Goal: Use online tool/utility: Utilize a website feature to perform a specific function

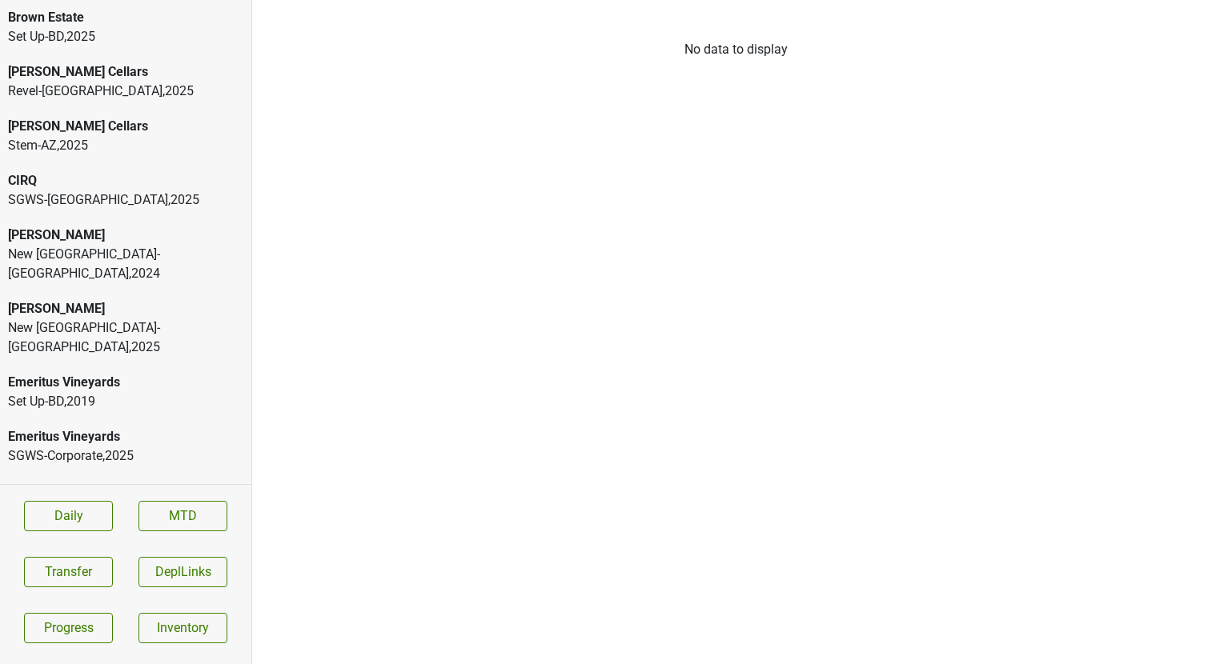
scroll to position [60, 0]
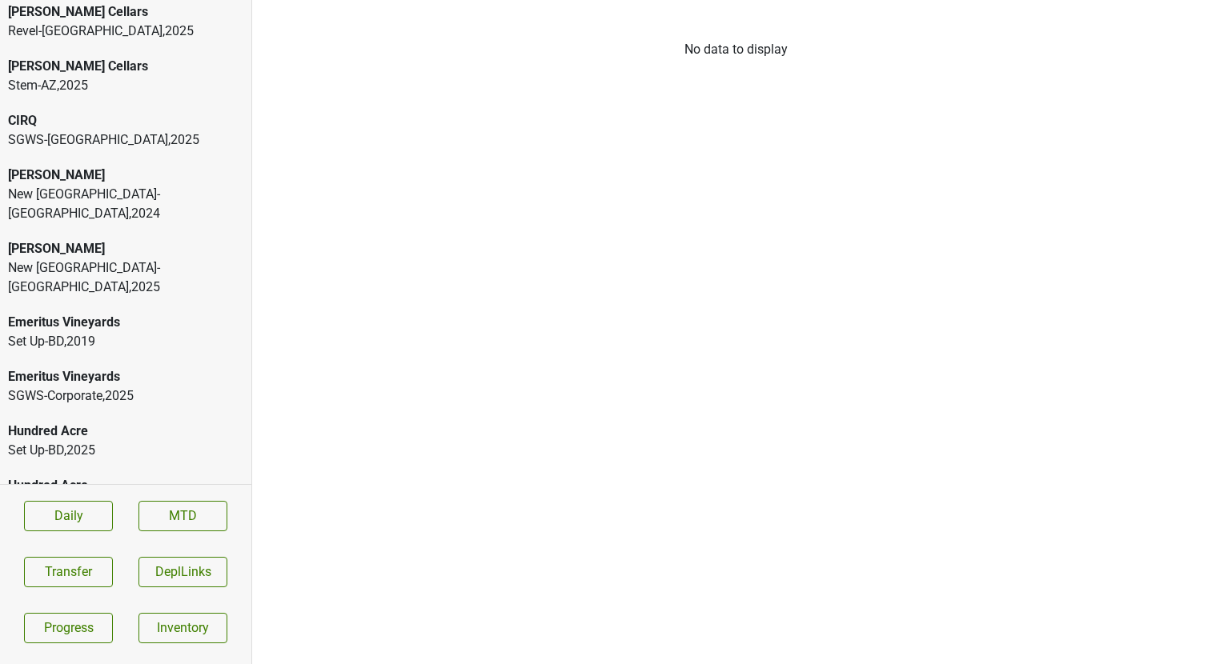
click at [114, 231] on div "Donnachadh [GEOGRAPHIC_DATA]-[GEOGRAPHIC_DATA] , 2025" at bounding box center [125, 268] width 251 height 74
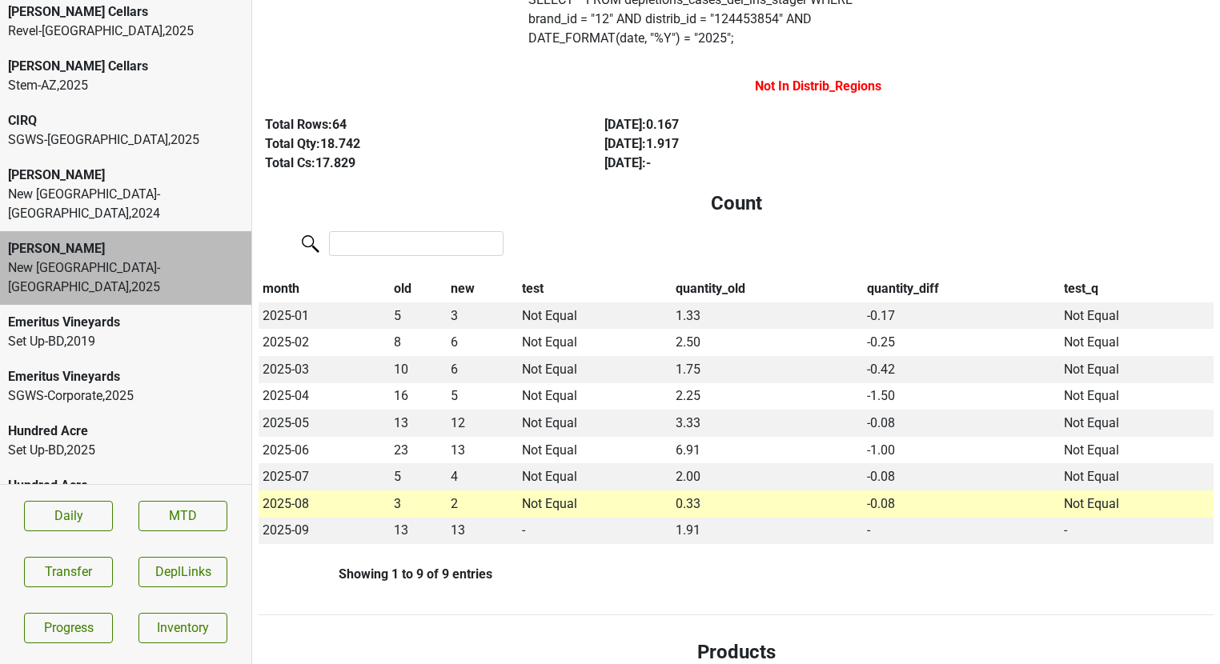
scroll to position [142, 0]
click at [182, 186] on div "New [GEOGRAPHIC_DATA]-[GEOGRAPHIC_DATA] , 2024" at bounding box center [125, 204] width 235 height 38
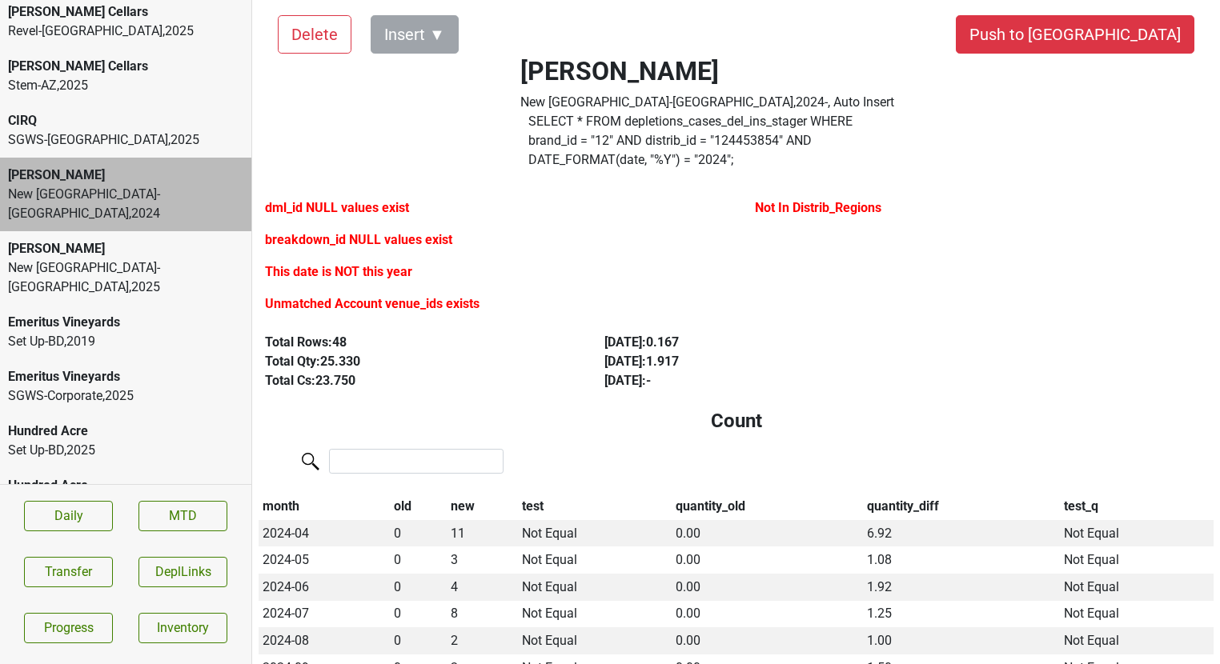
scroll to position [21, 0]
click at [148, 495] on div "United-[GEOGRAPHIC_DATA] , 2025" at bounding box center [125, 504] width 235 height 19
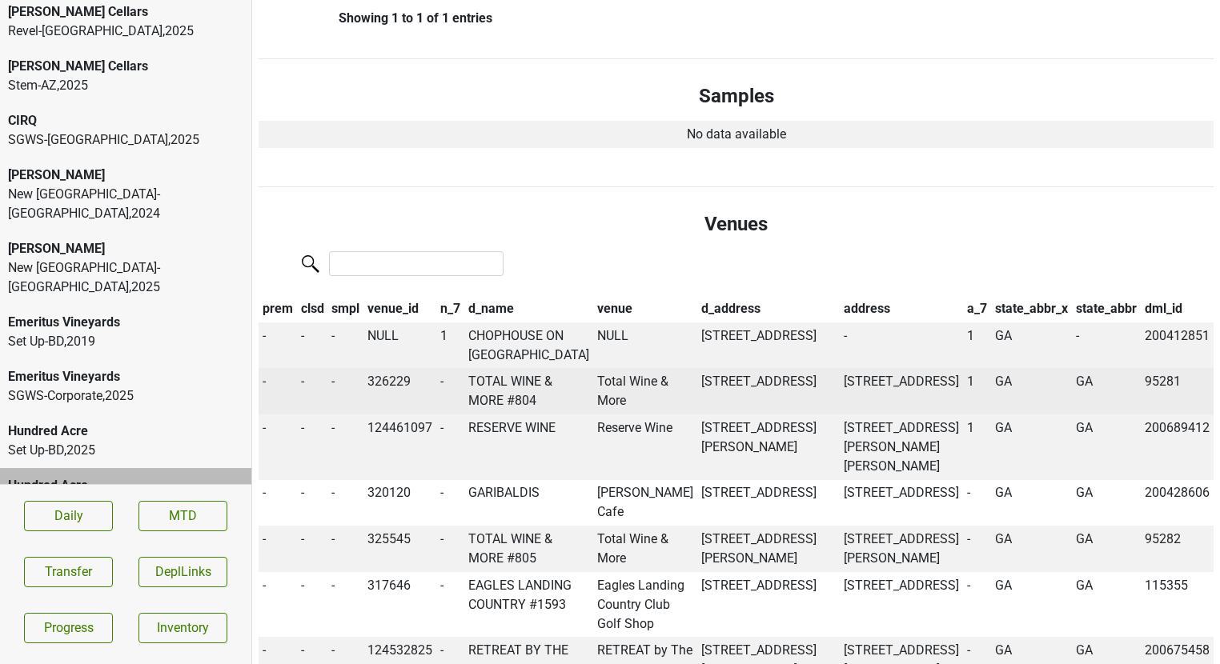
scroll to position [1007, 0]
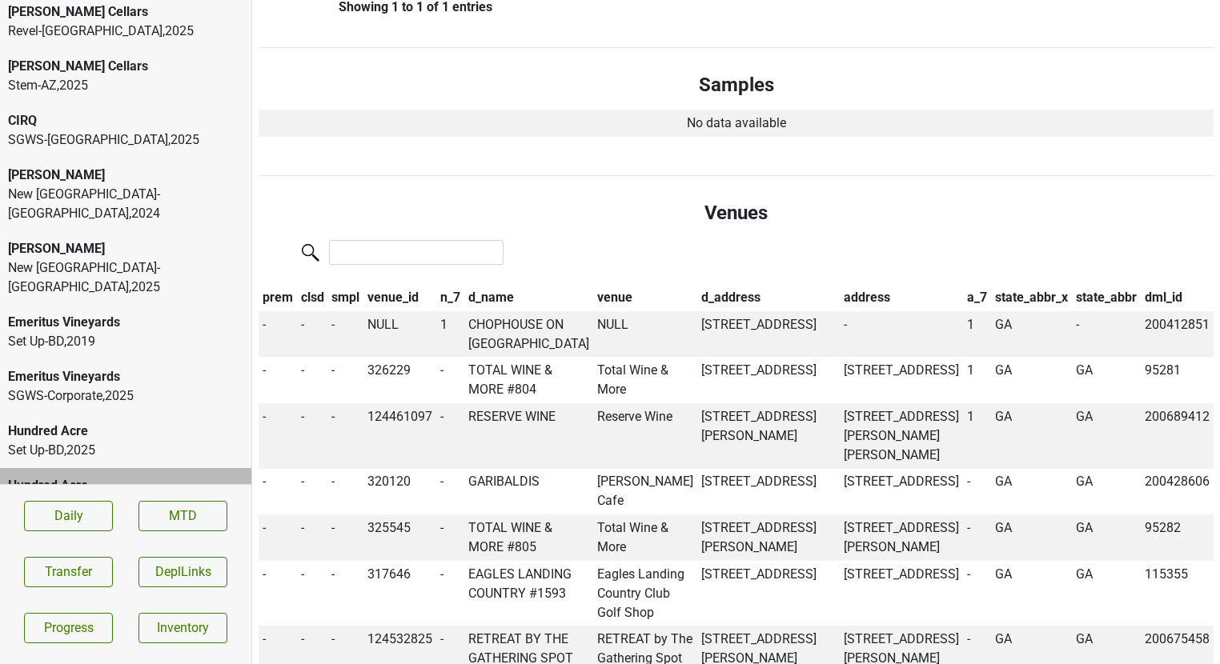
click at [69, 387] on div "SGWS-Corporate , 2025" at bounding box center [125, 396] width 235 height 19
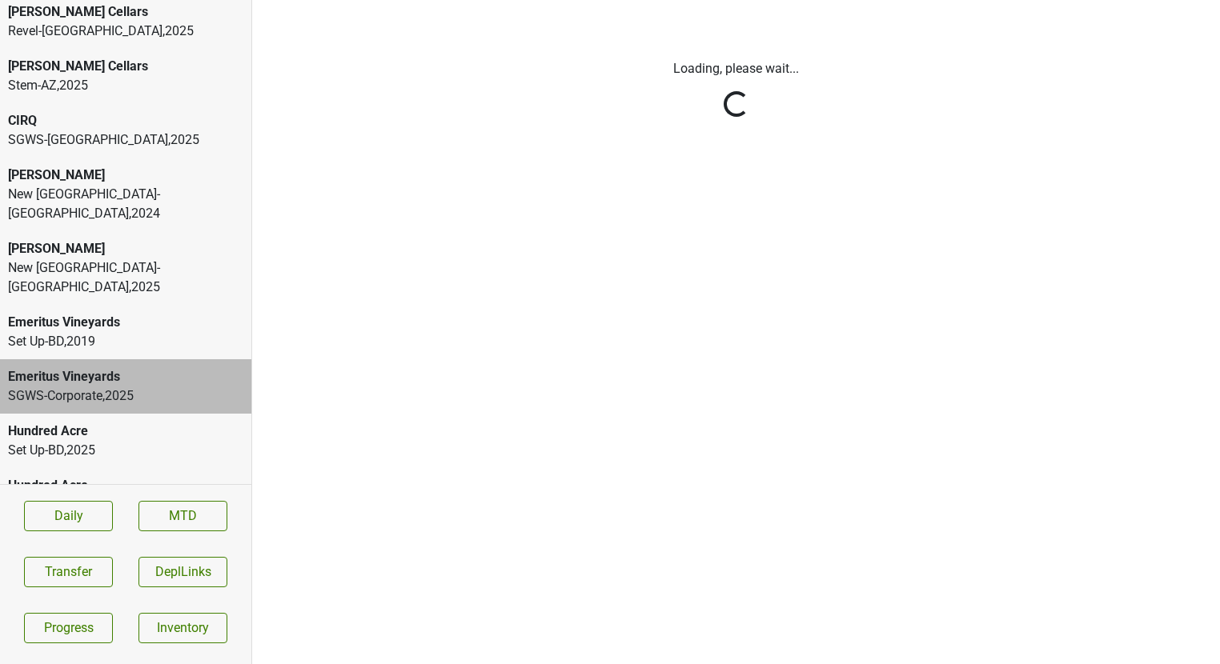
scroll to position [0, 0]
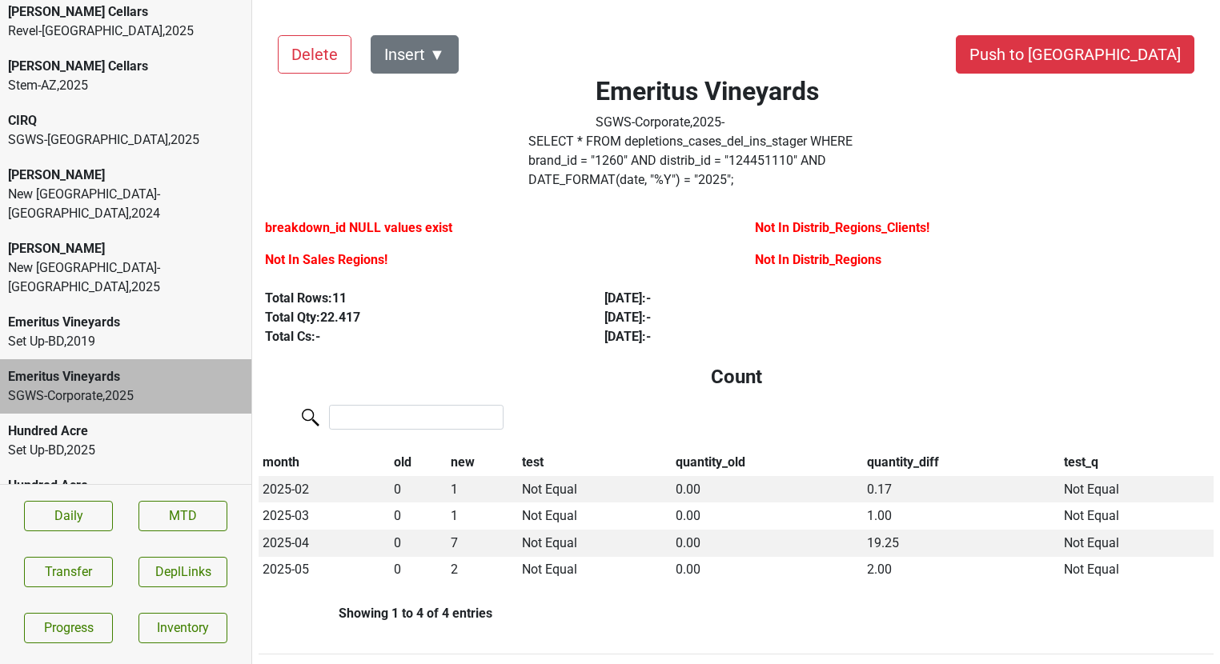
click at [74, 332] on div "Set Up-BD , 2019" at bounding box center [125, 341] width 235 height 19
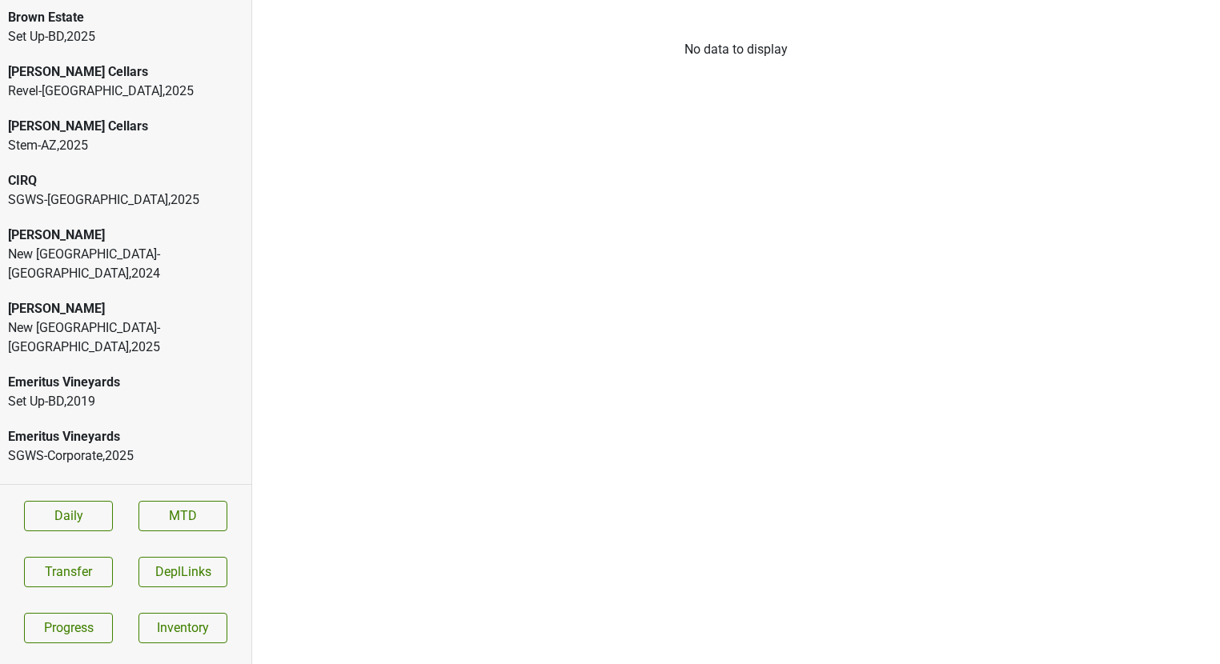
click at [81, 249] on div "New [GEOGRAPHIC_DATA]-[GEOGRAPHIC_DATA] , 2024" at bounding box center [125, 264] width 235 height 38
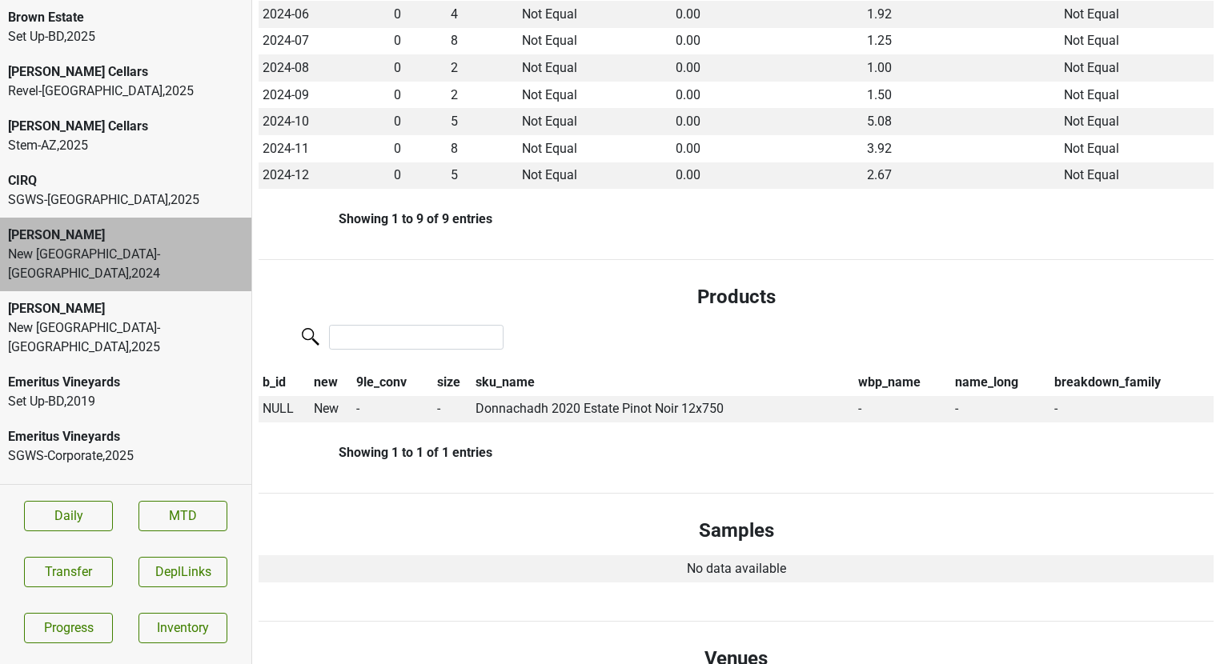
scroll to position [594, 0]
click at [274, 400] on span "NULL" at bounding box center [278, 407] width 31 height 15
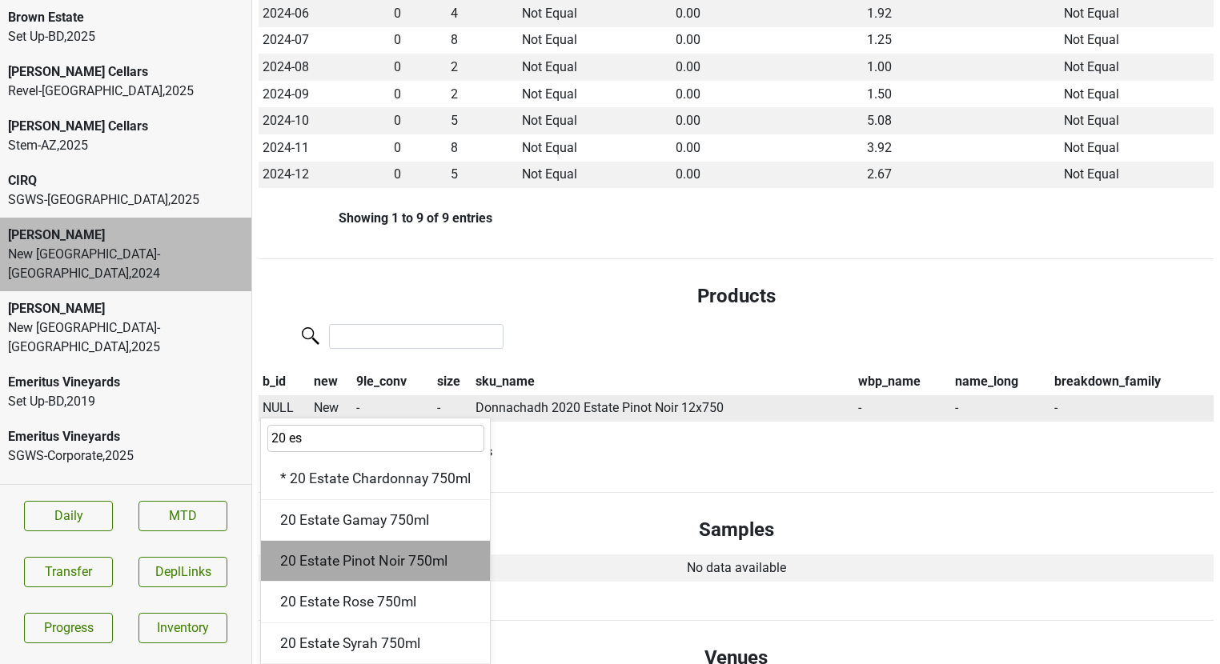
type input "20 es"
click at [409, 544] on div "20 Estate Pinot Noir 750ml" at bounding box center [375, 561] width 229 height 41
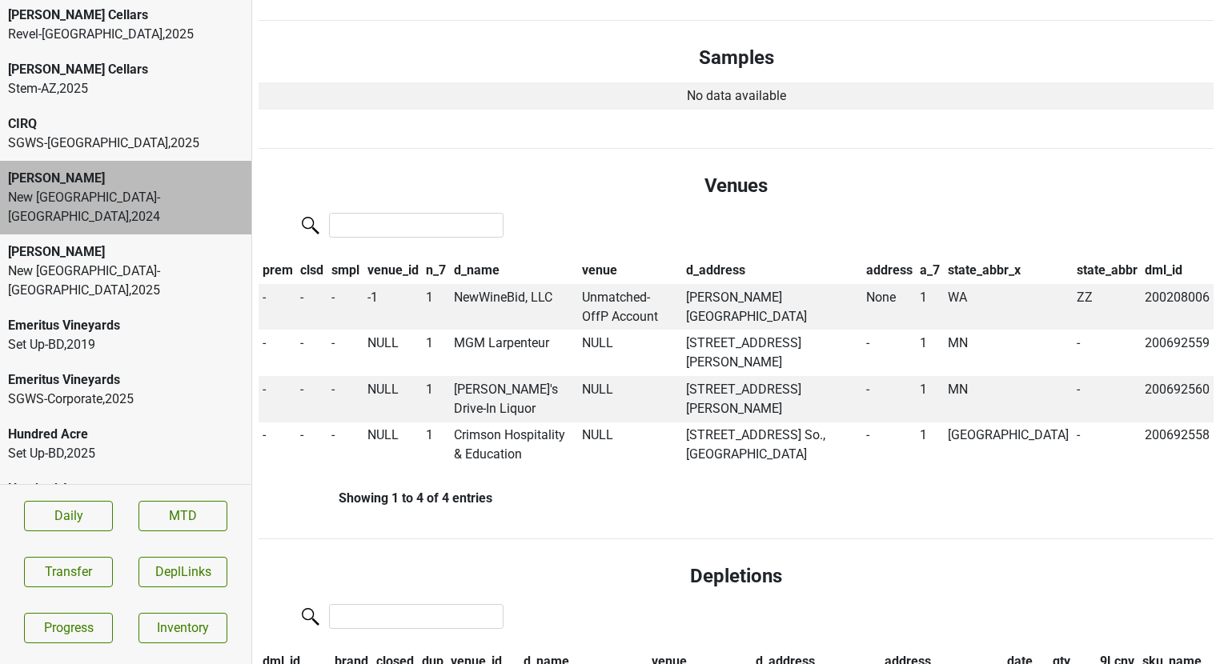
scroll to position [60, 0]
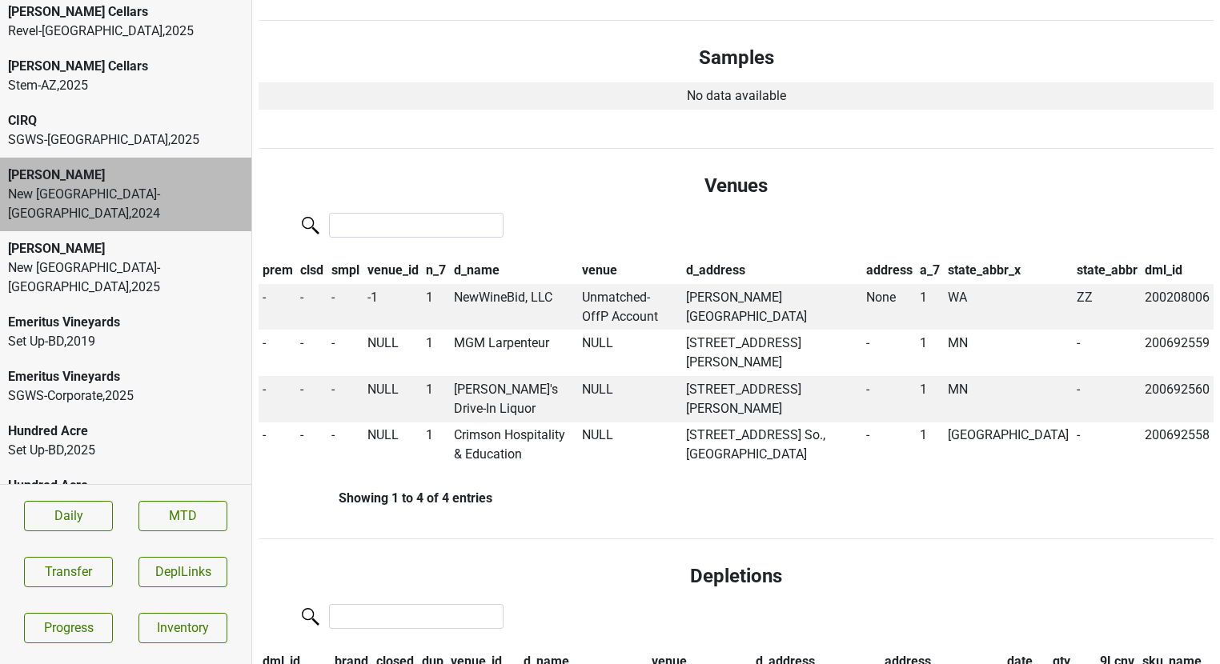
click at [118, 495] on div "United-[GEOGRAPHIC_DATA] , 2025" at bounding box center [125, 504] width 235 height 19
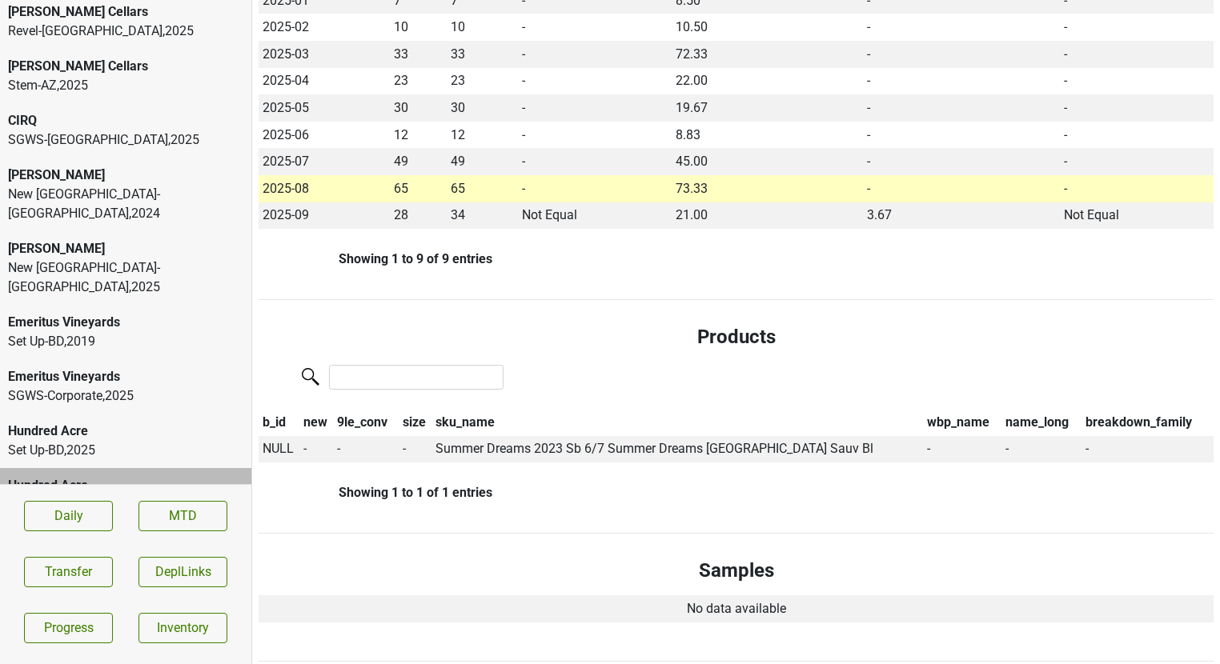
scroll to position [532, 0]
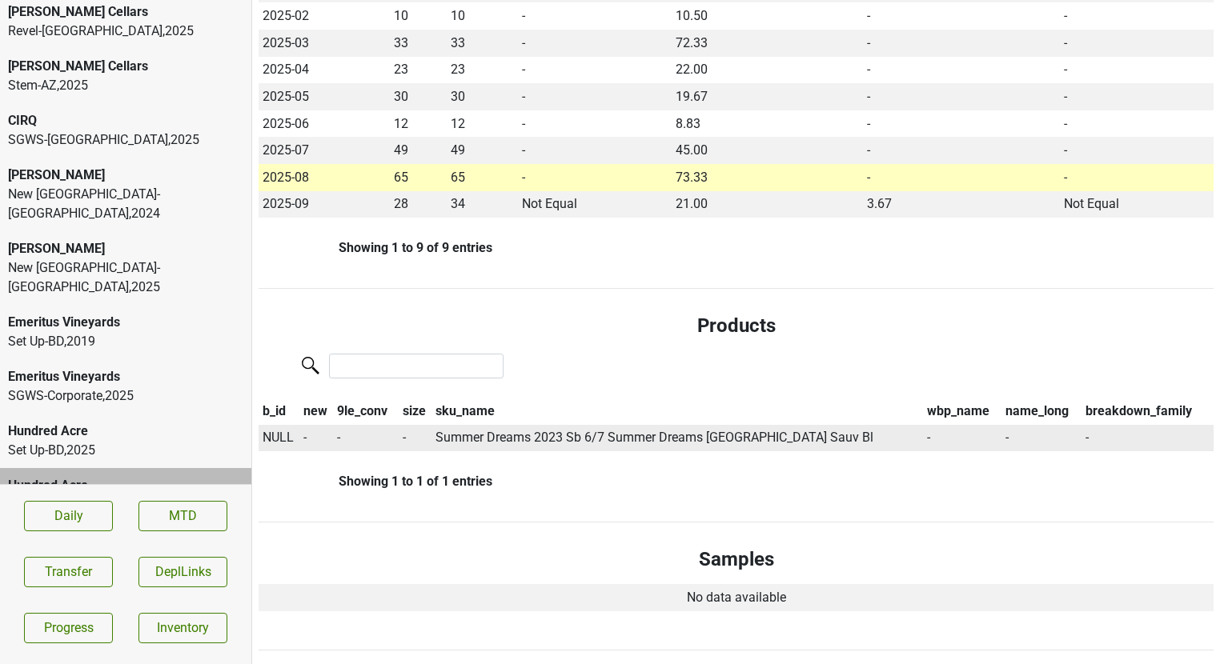
click at [286, 430] on span "NULL" at bounding box center [278, 437] width 31 height 15
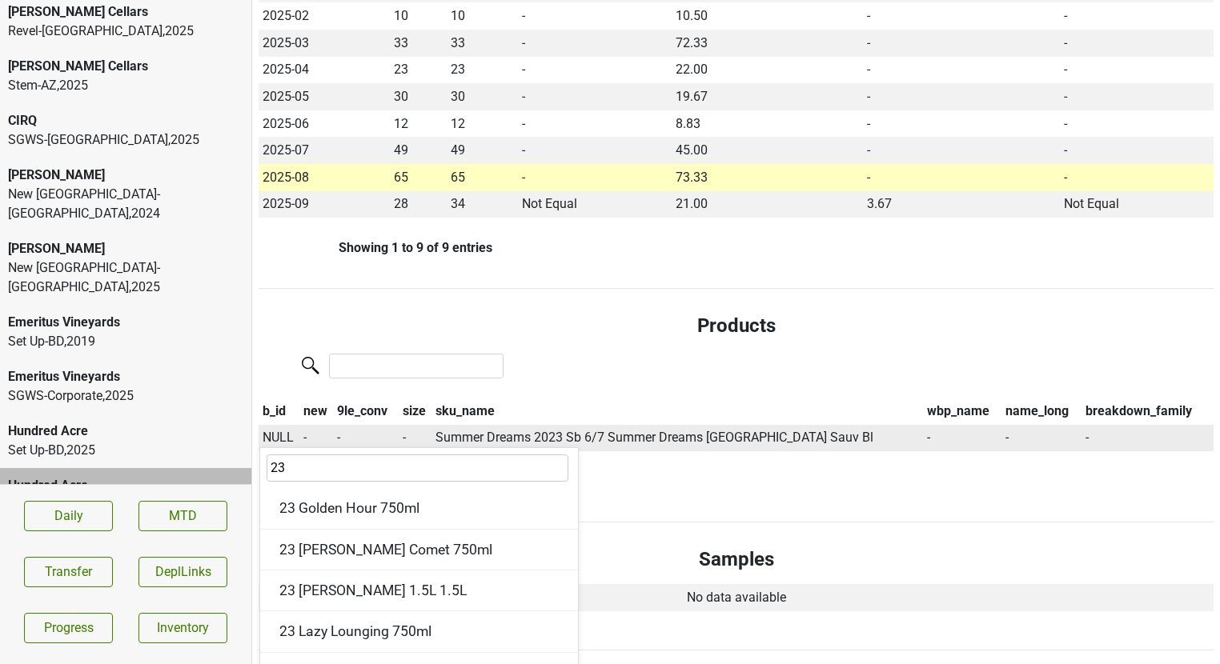
type input "2"
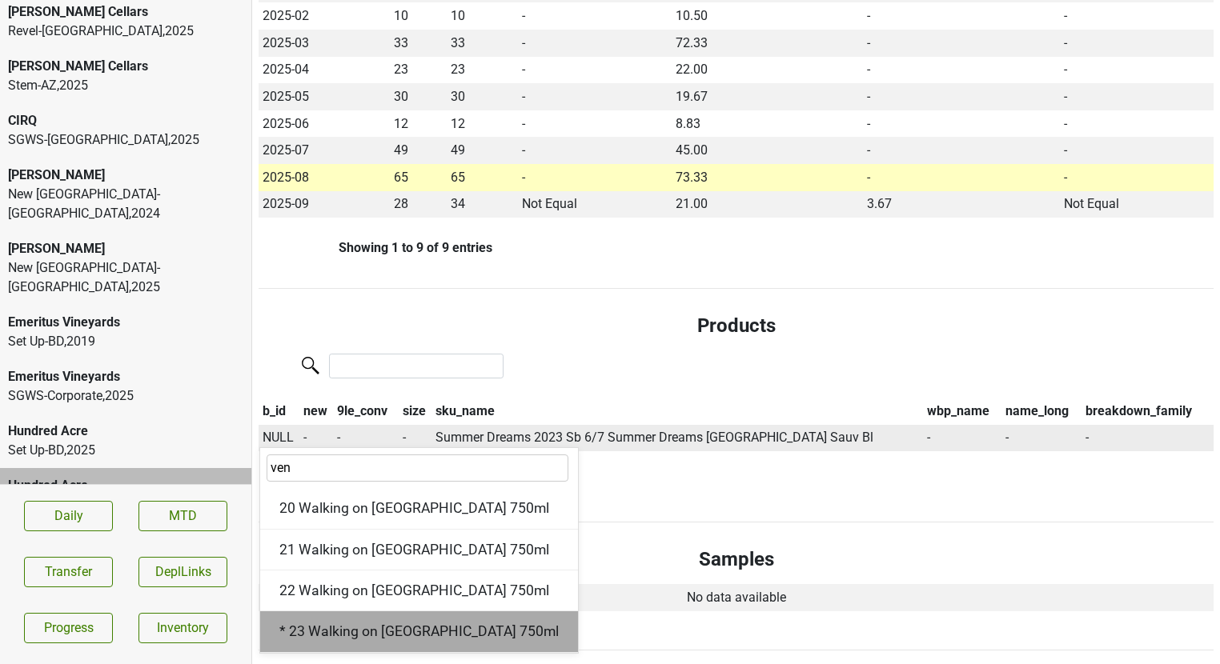
type input "ven"
click at [343, 613] on div "* 23 Walking on [GEOGRAPHIC_DATA] 750ml" at bounding box center [419, 631] width 318 height 41
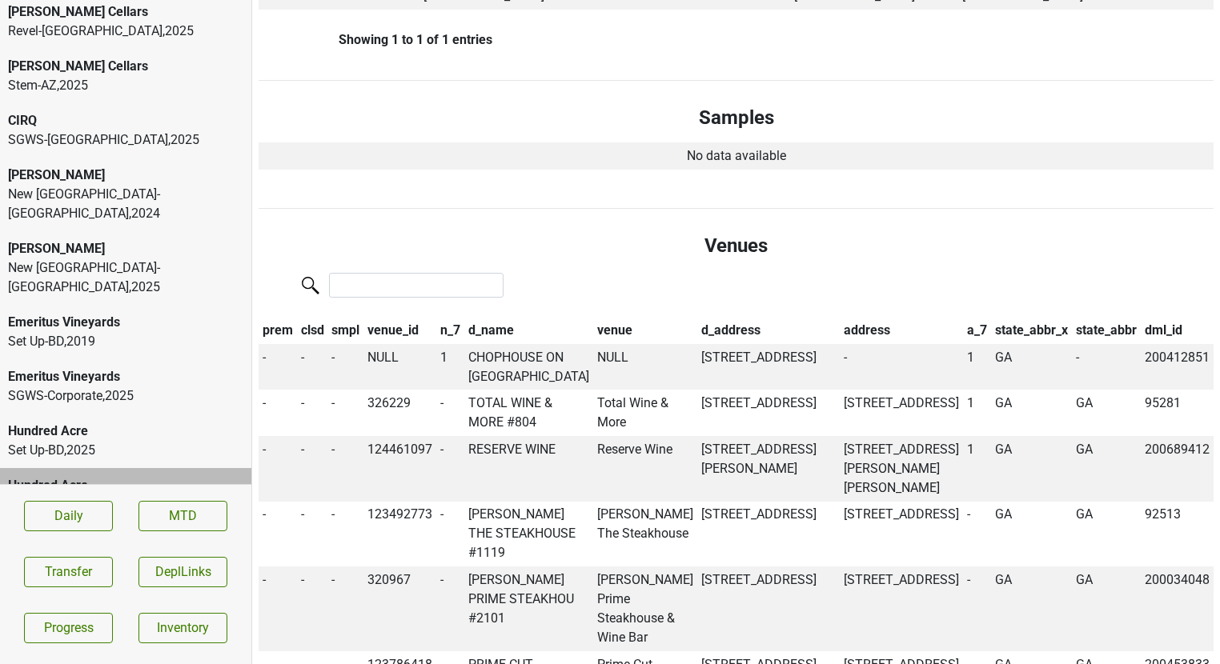
scroll to position [995, 0]
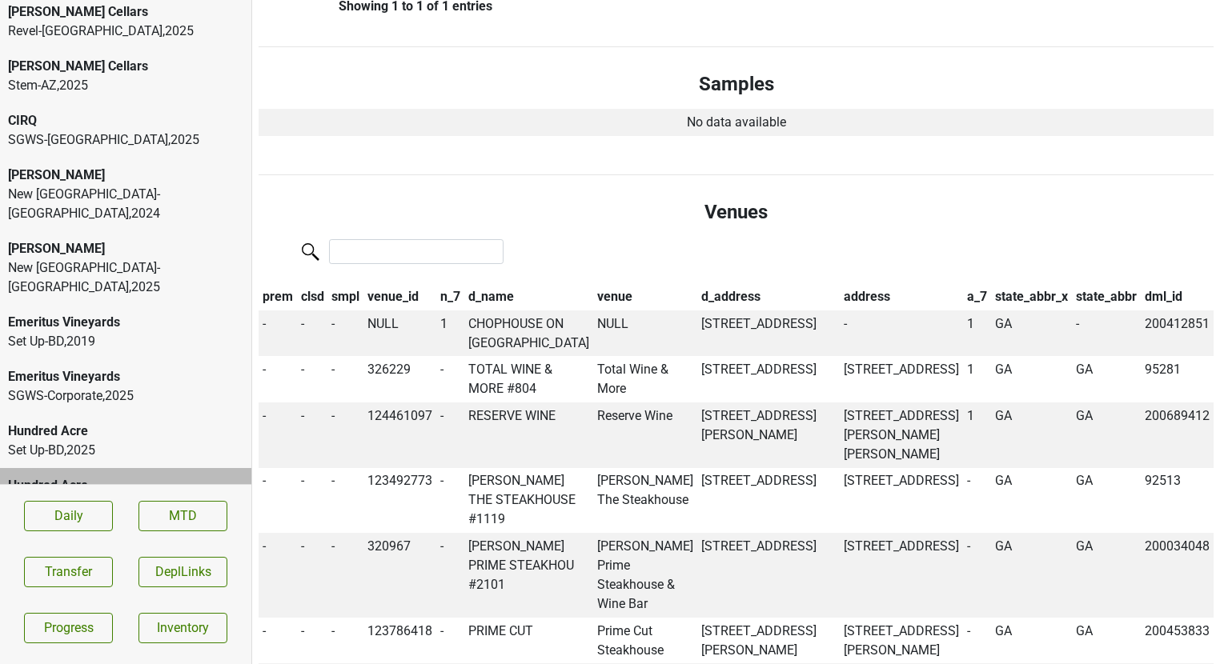
click at [319, 283] on th "clsd" at bounding box center [312, 296] width 31 height 27
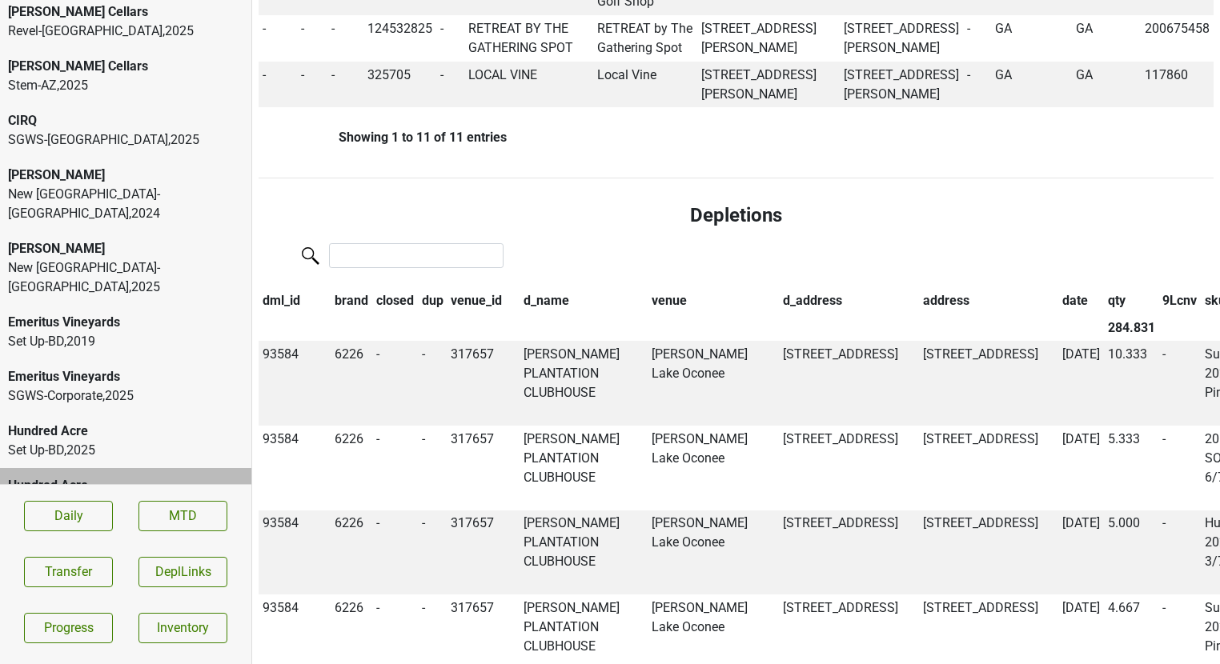
scroll to position [1942, 0]
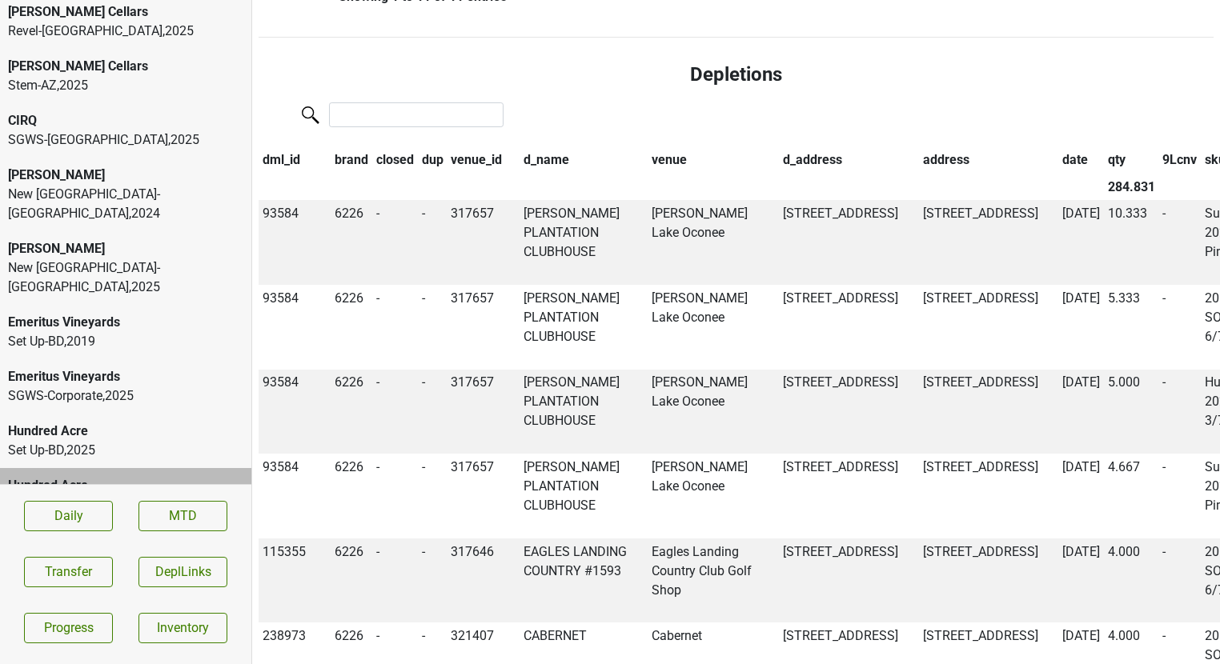
click at [389, 174] on th "closed" at bounding box center [395, 159] width 46 height 27
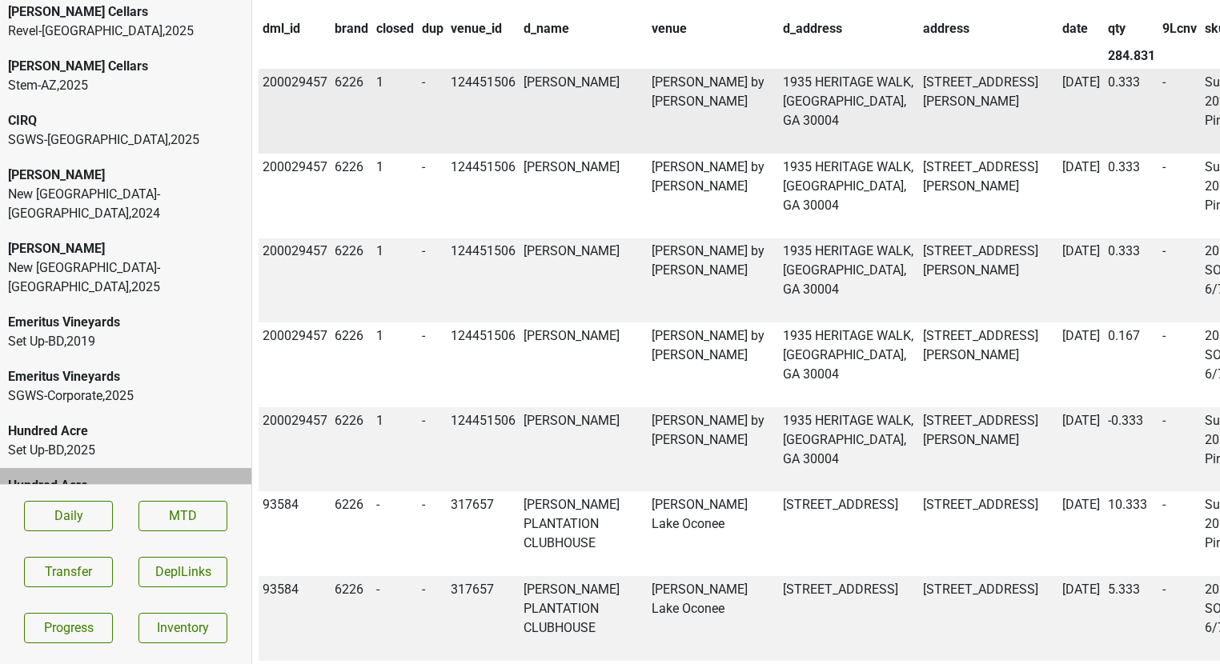
scroll to position [2083, 0]
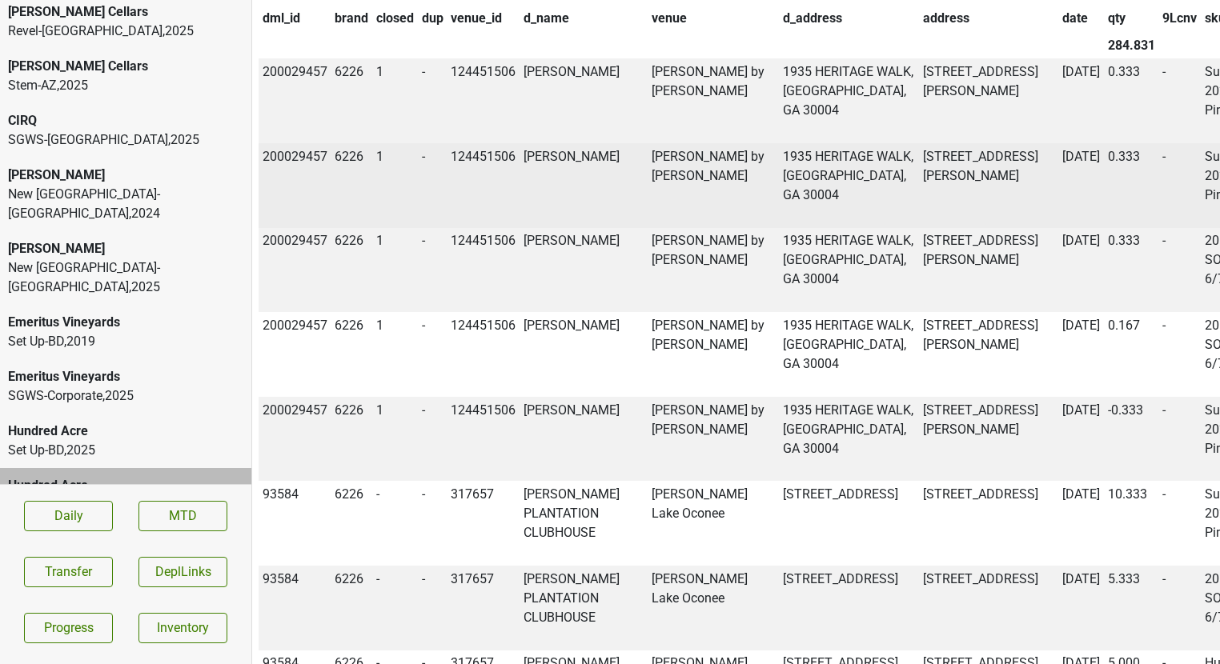
click at [530, 228] on td "[PERSON_NAME]" at bounding box center [583, 185] width 129 height 85
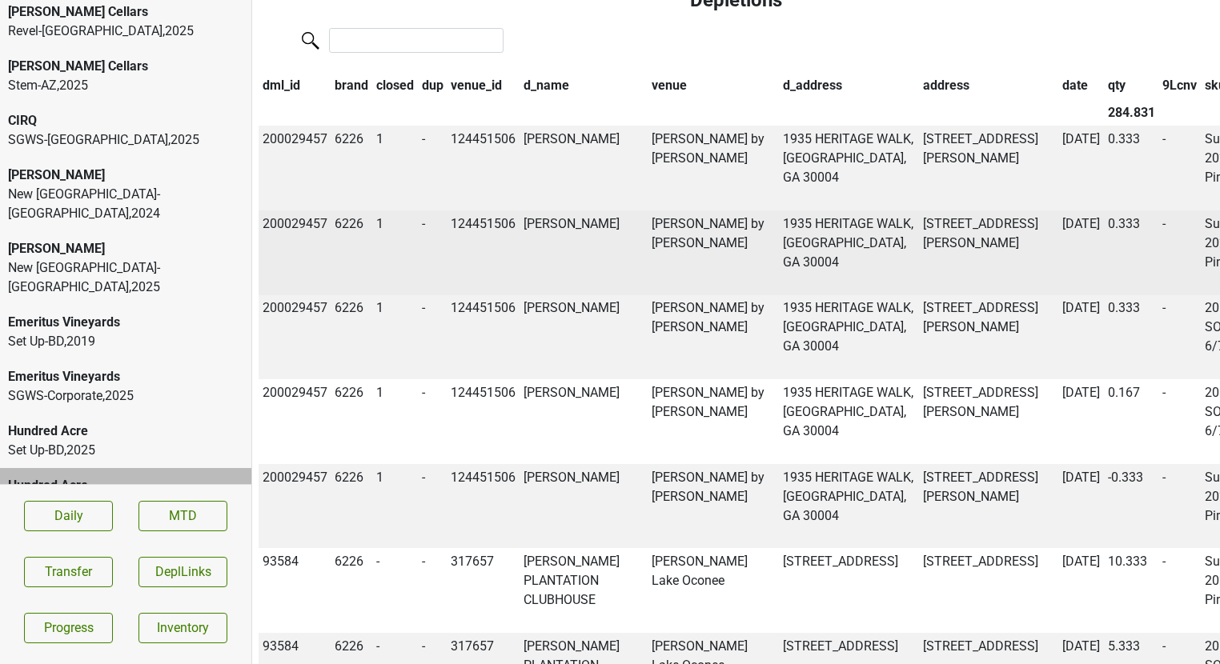
scroll to position [2014, 0]
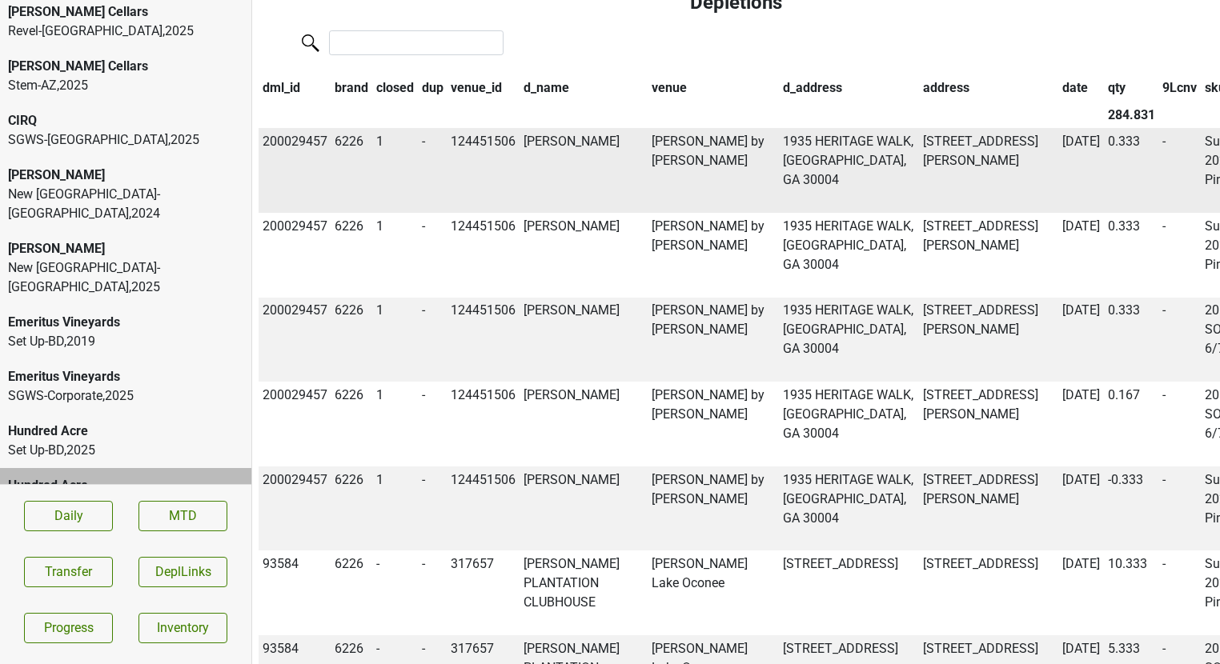
click at [535, 212] on td "[PERSON_NAME]" at bounding box center [583, 170] width 129 height 85
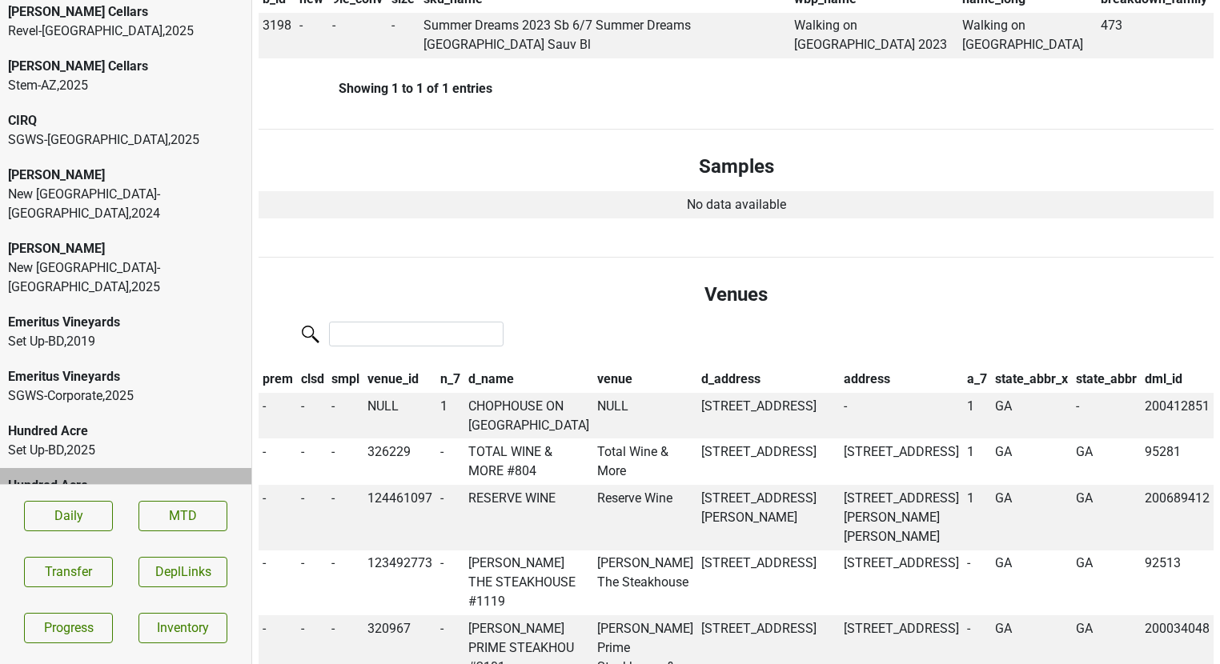
scroll to position [0, 0]
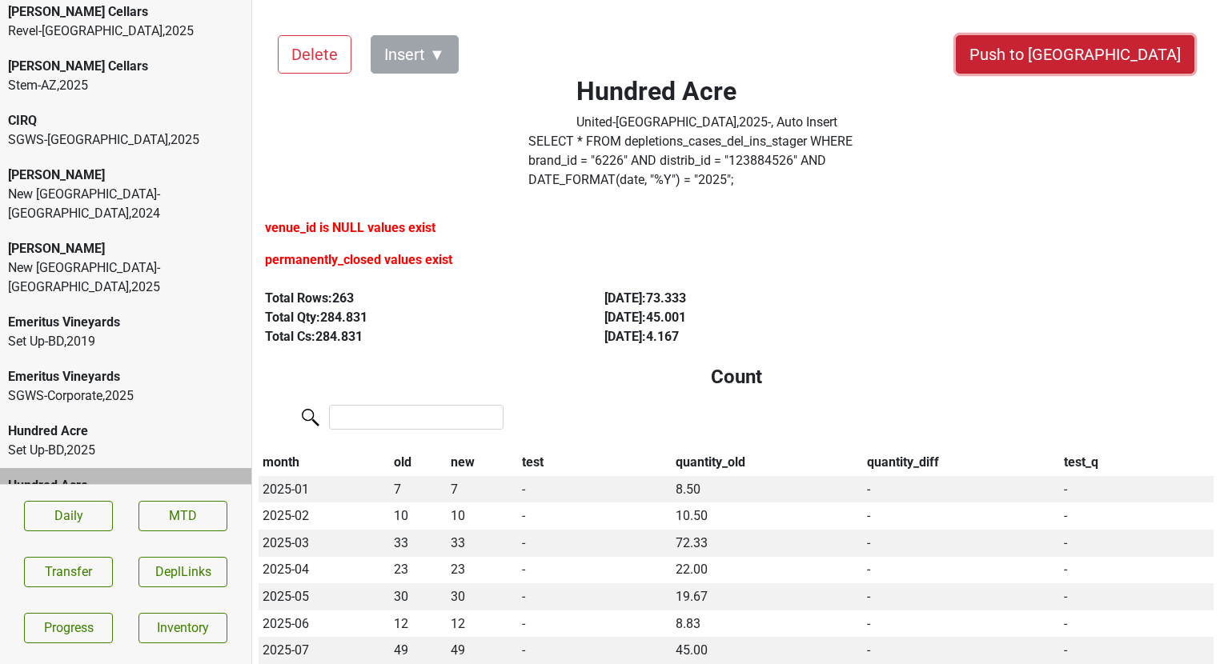
click at [1122, 50] on button "Push to [GEOGRAPHIC_DATA]" at bounding box center [1075, 54] width 239 height 38
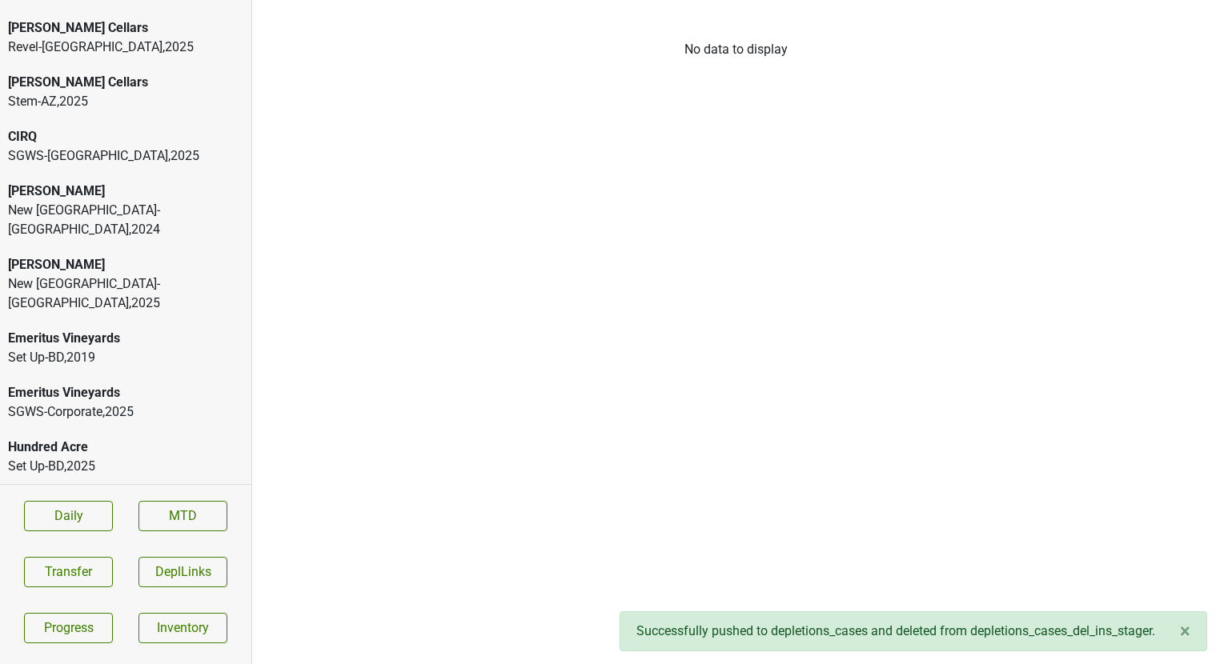
scroll to position [6, 0]
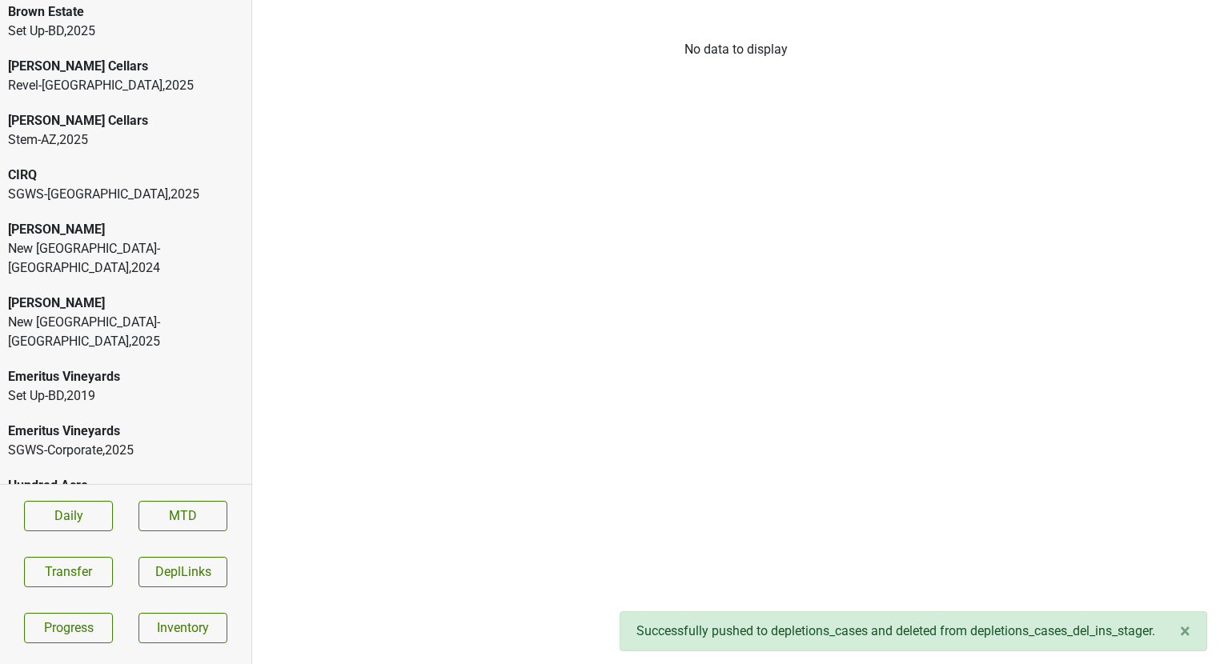
click at [71, 476] on div "Hundred Acre" at bounding box center [125, 485] width 235 height 19
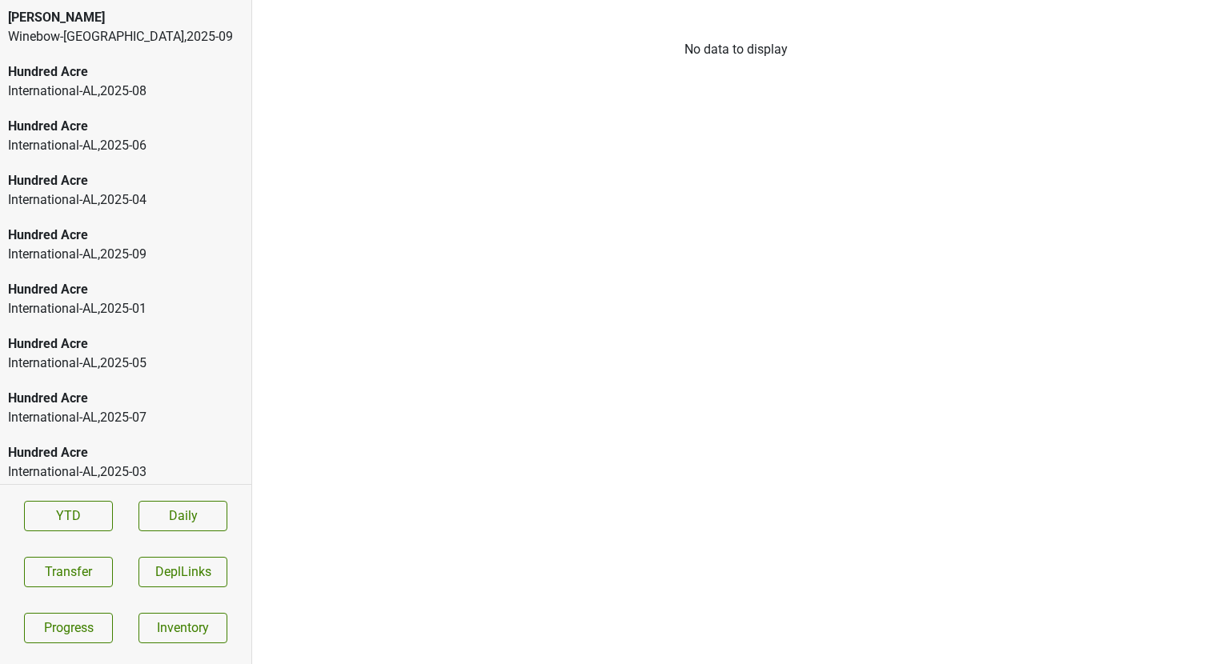
click at [154, 132] on div "Hundred Acre" at bounding box center [125, 126] width 235 height 19
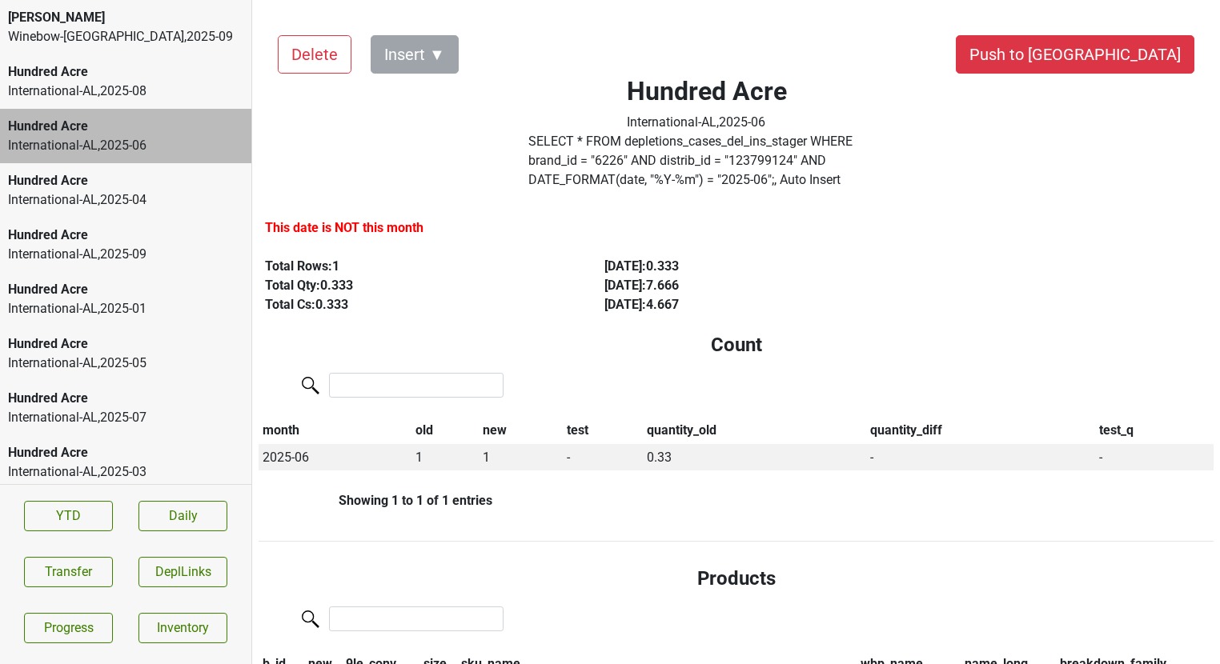
click at [594, 141] on label "SELECT * FROM depletions_cases_del_ins_stager WHERE brand_id = " 6226 " AND dis…" at bounding box center [707, 161] width 359 height 58
